Goal: Information Seeking & Learning: Learn about a topic

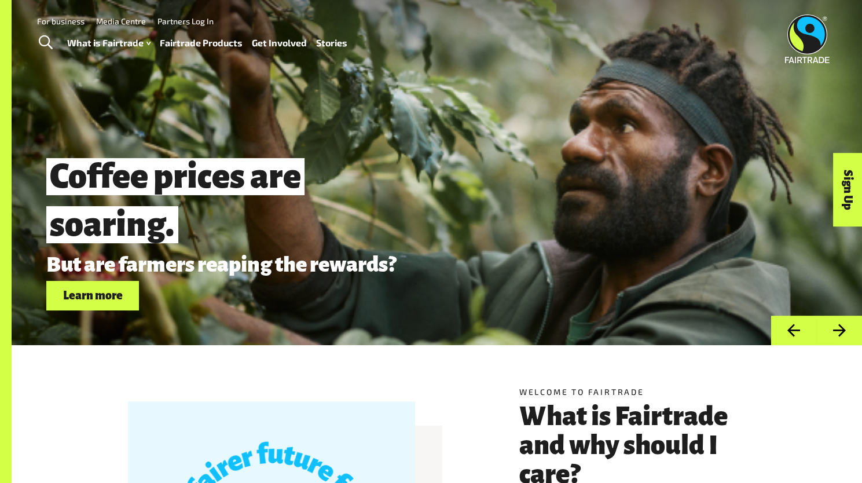
click at [222, 48] on link "Fairtrade Products" at bounding box center [201, 43] width 83 height 17
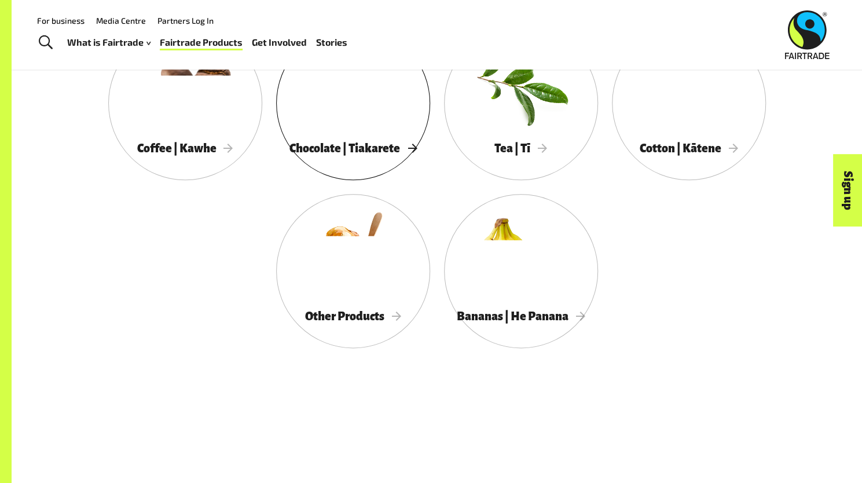
scroll to position [676, 0]
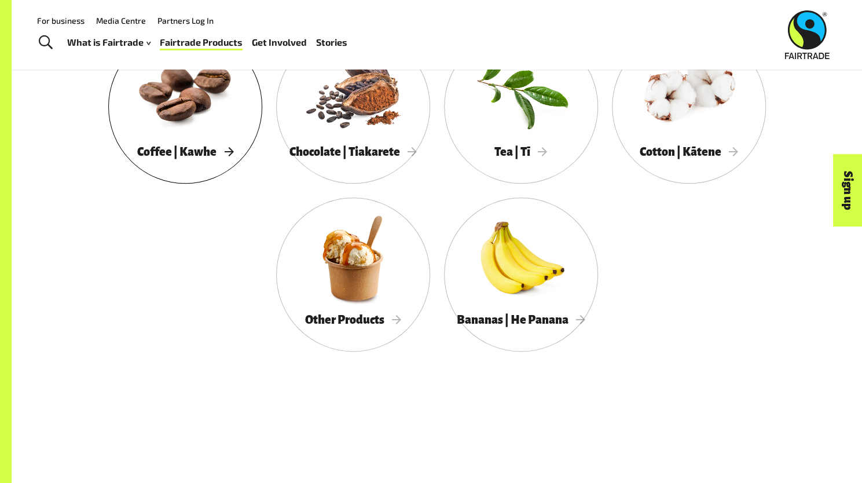
click at [168, 101] on div at bounding box center [185, 90] width 154 height 100
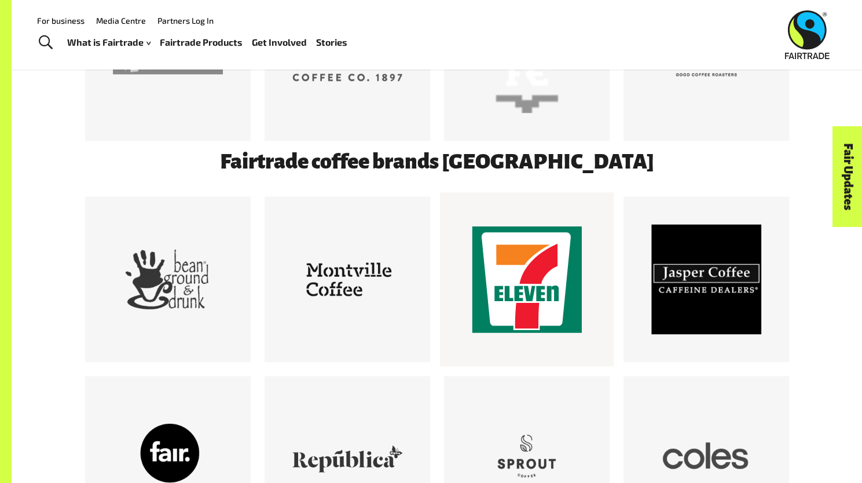
scroll to position [913, 0]
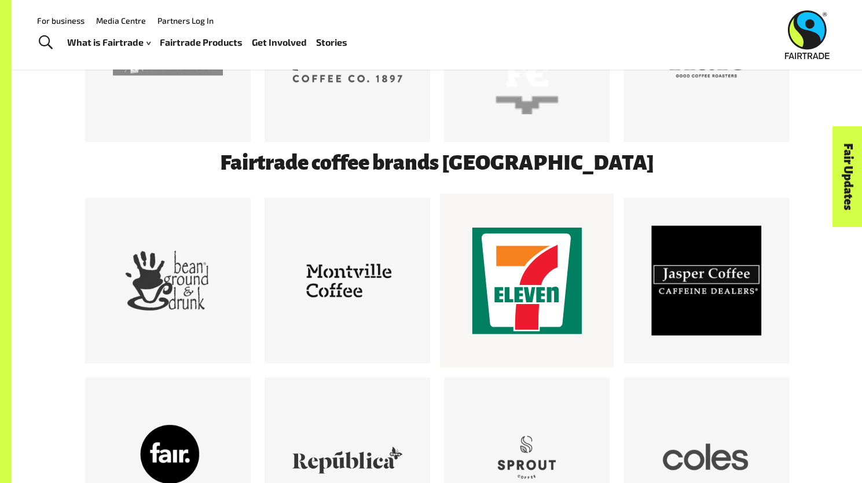
click at [529, 260] on div at bounding box center [527, 280] width 110 height 110
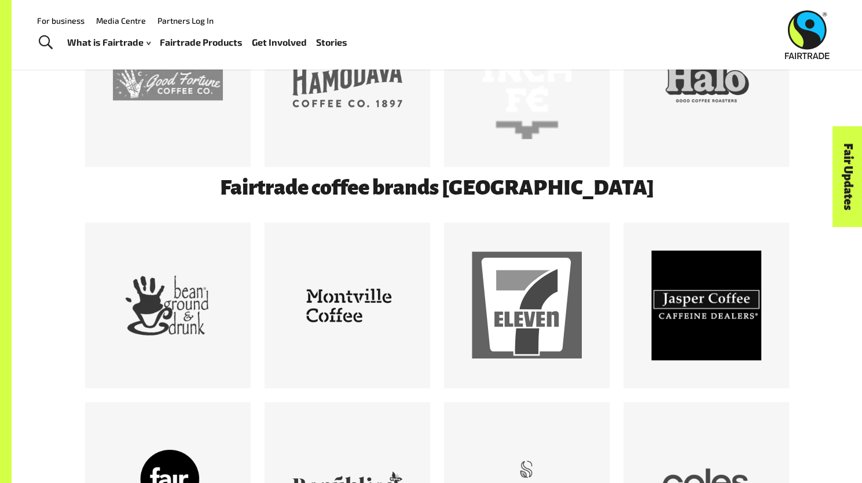
scroll to position [887, 0]
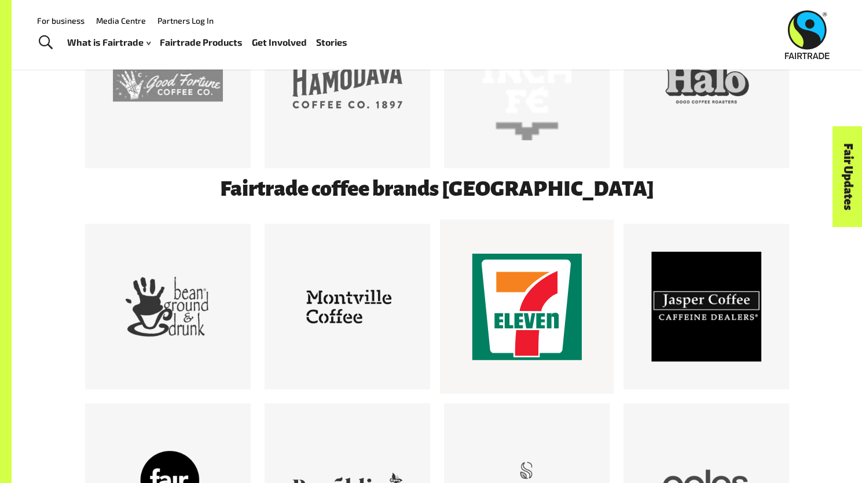
click at [534, 354] on div at bounding box center [527, 306] width 110 height 110
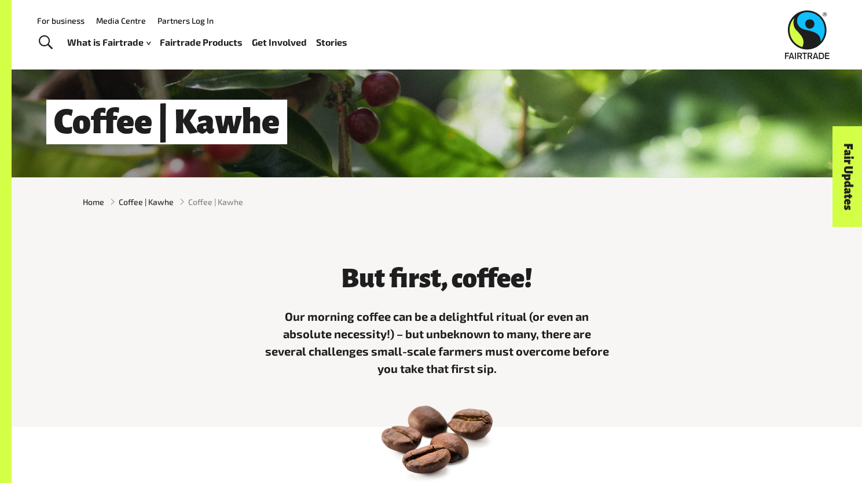
scroll to position [0, 0]
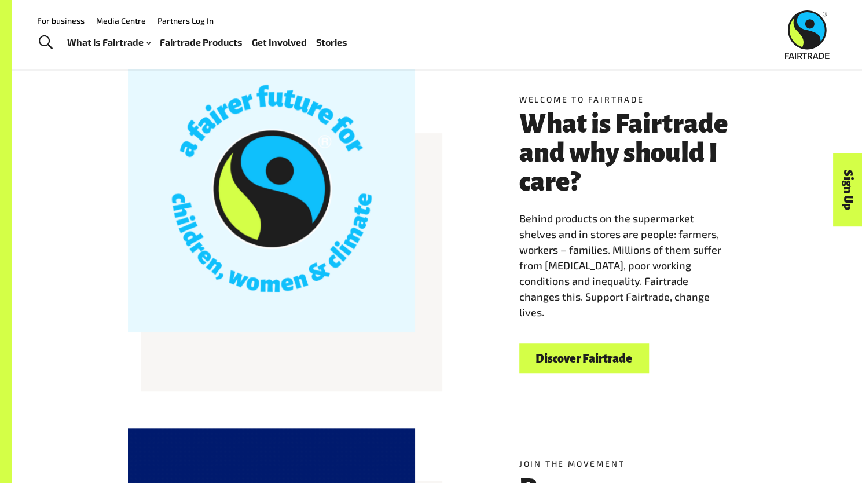
scroll to position [270, 0]
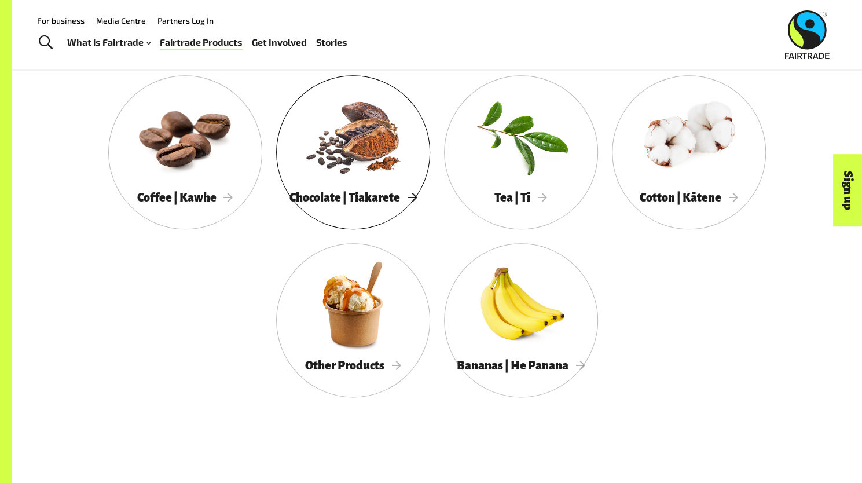
scroll to position [631, 0]
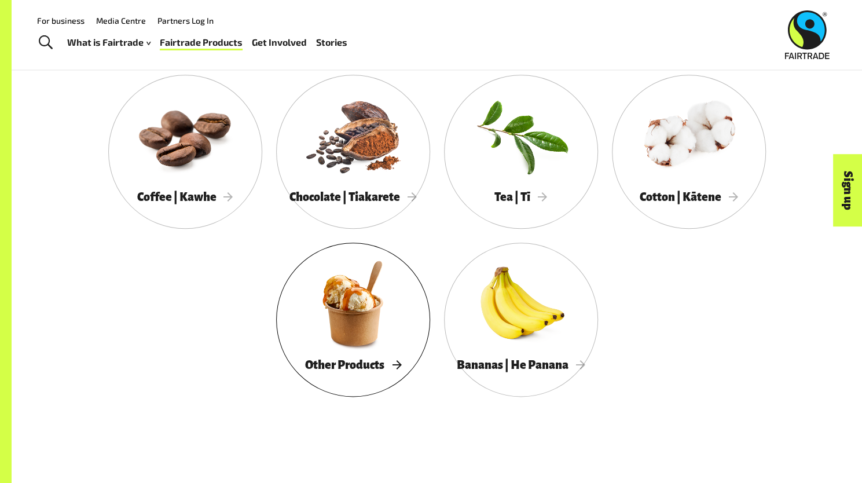
click at [360, 324] on div at bounding box center [353, 303] width 154 height 100
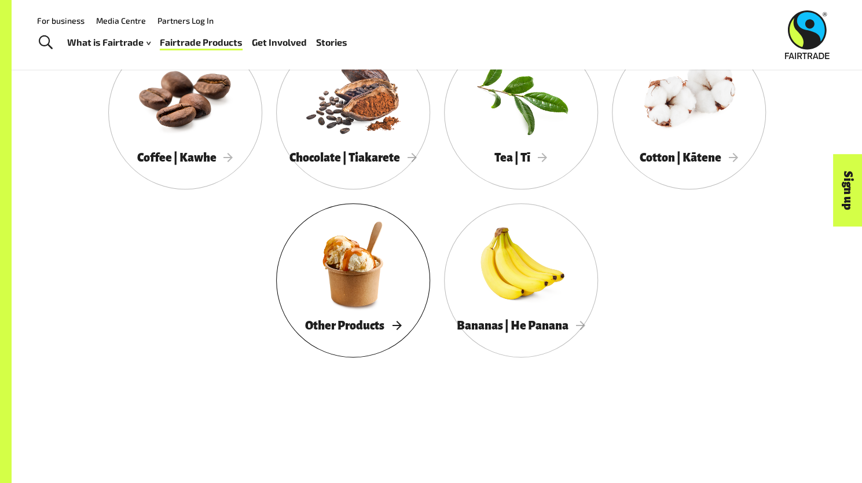
scroll to position [671, 0]
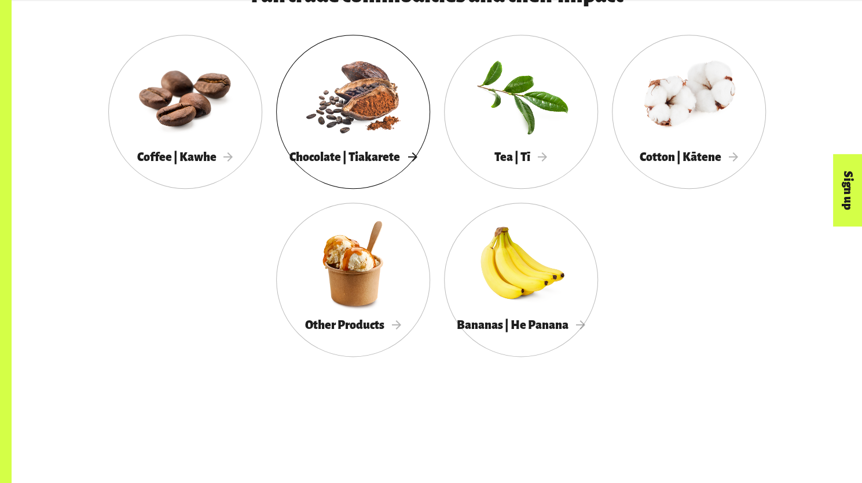
click at [357, 116] on div at bounding box center [353, 95] width 154 height 100
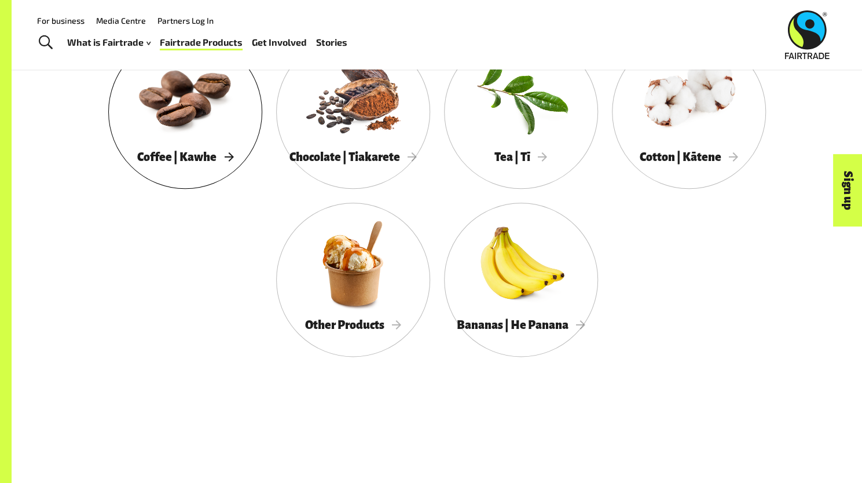
click at [159, 121] on div at bounding box center [185, 95] width 154 height 100
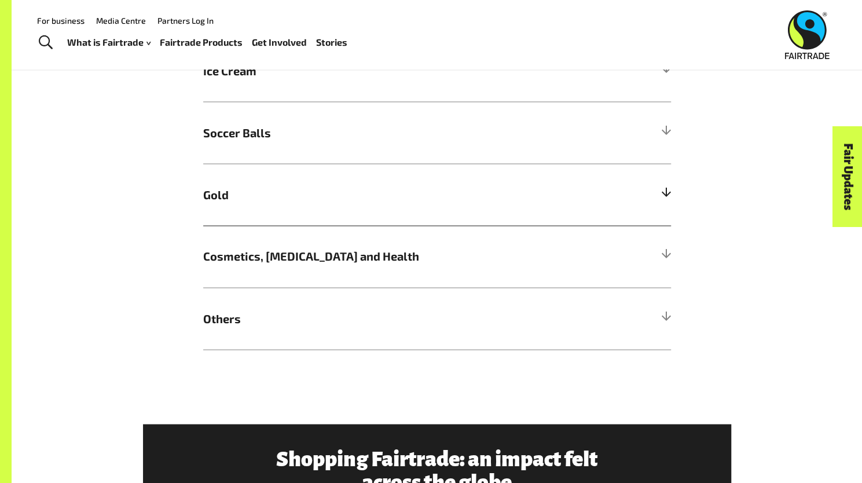
scroll to position [1021, 0]
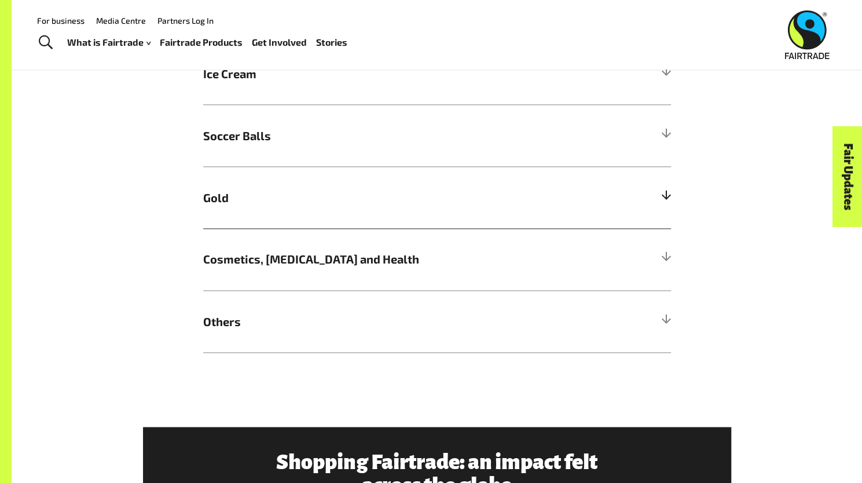
click at [667, 199] on div at bounding box center [665, 197] width 10 height 10
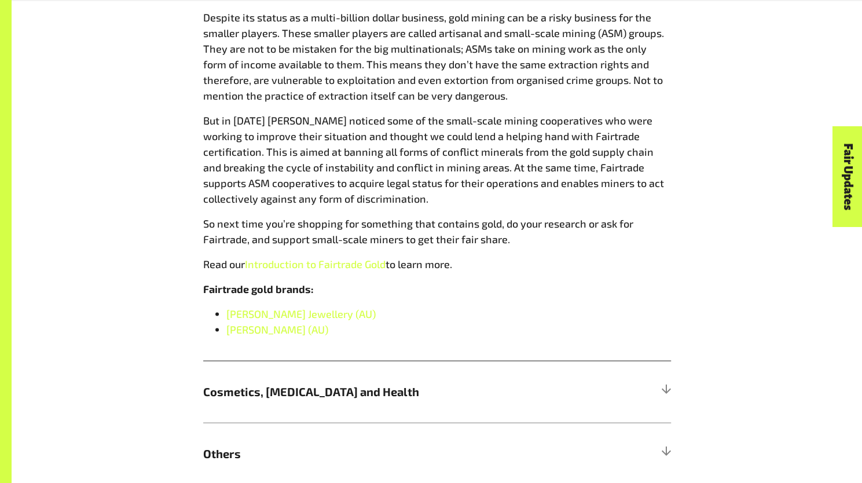
scroll to position [1281, 0]
click at [301, 315] on span "[PERSON_NAME] Jewellery (AU)" at bounding box center [300, 312] width 149 height 13
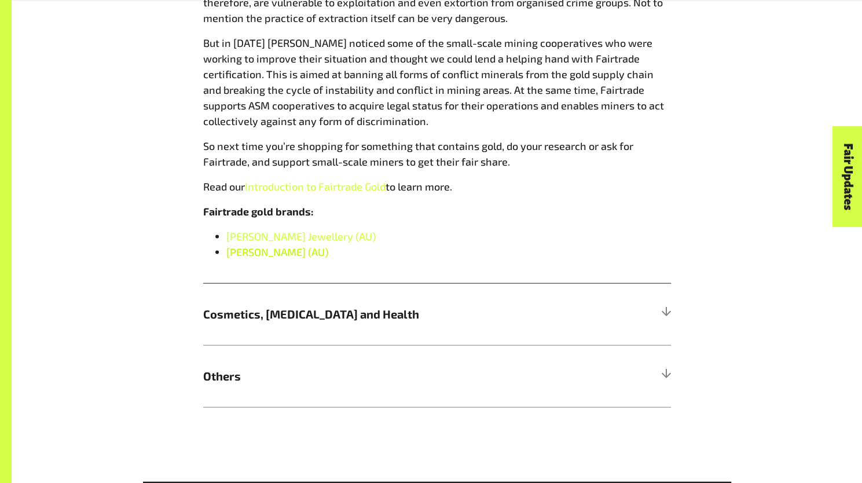
click at [302, 258] on span "[PERSON_NAME] (AU)" at bounding box center [277, 251] width 102 height 13
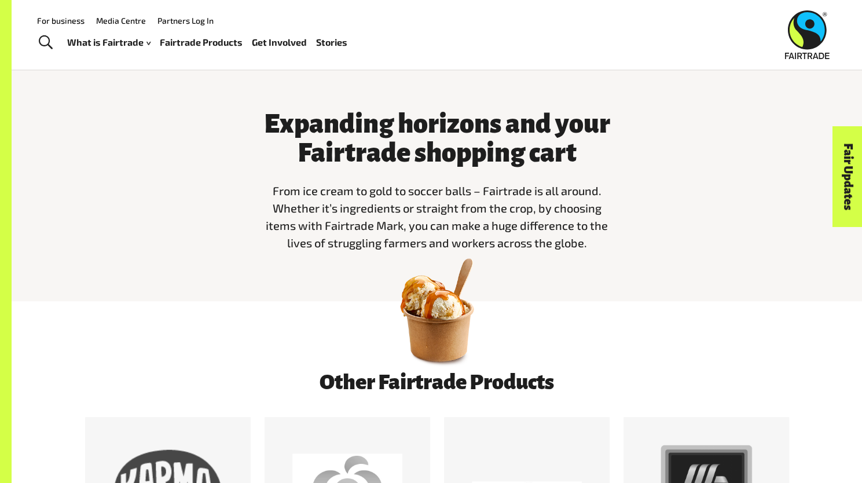
scroll to position [307, 0]
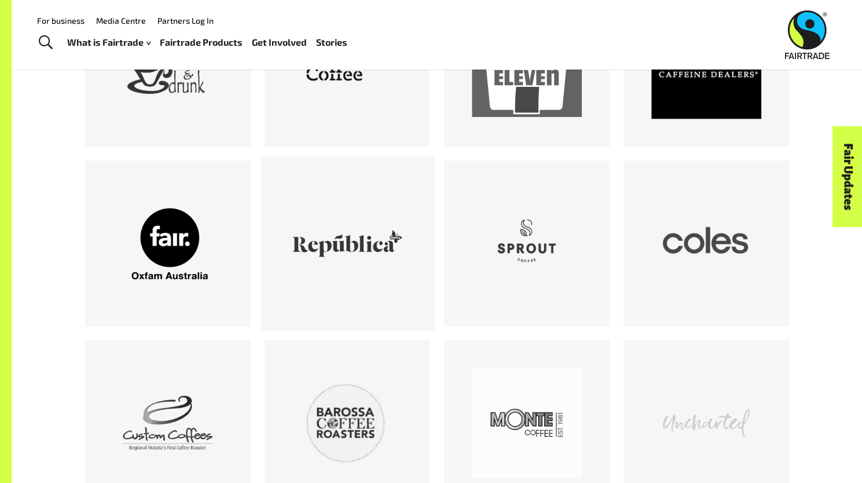
scroll to position [1168, 0]
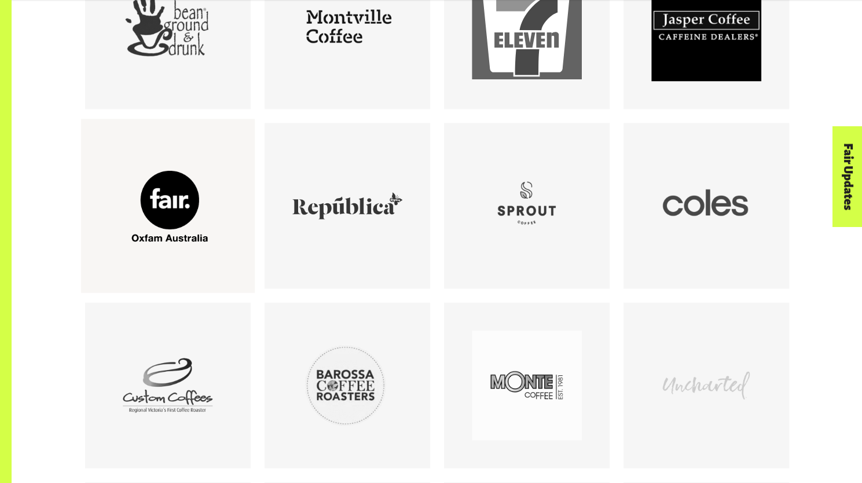
click at [184, 245] on div at bounding box center [168, 205] width 110 height 110
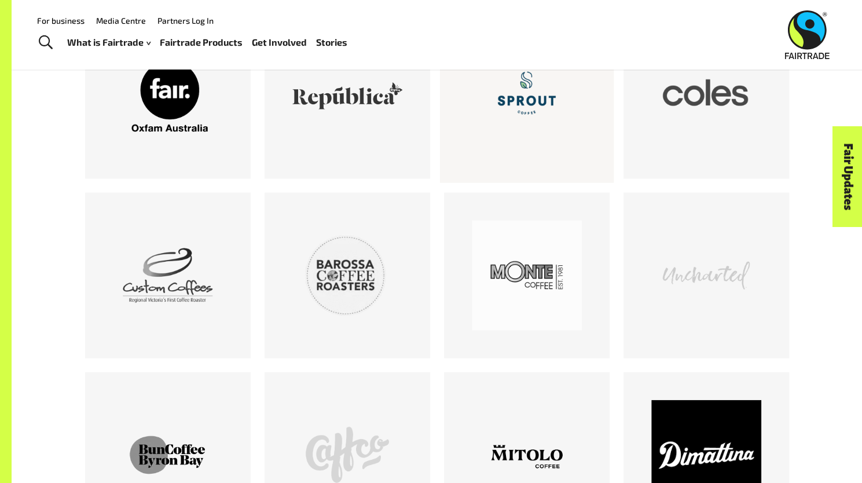
scroll to position [1265, 0]
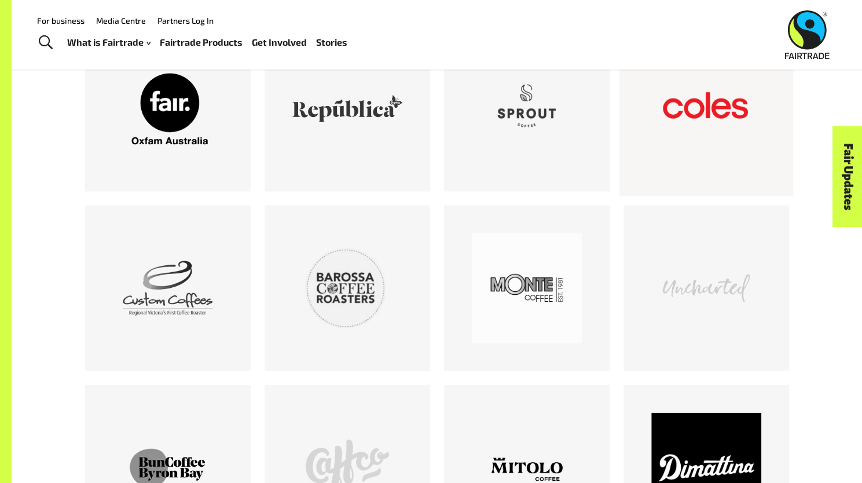
click at [667, 153] on div at bounding box center [706, 108] width 110 height 110
